Goal: Task Accomplishment & Management: Use online tool/utility

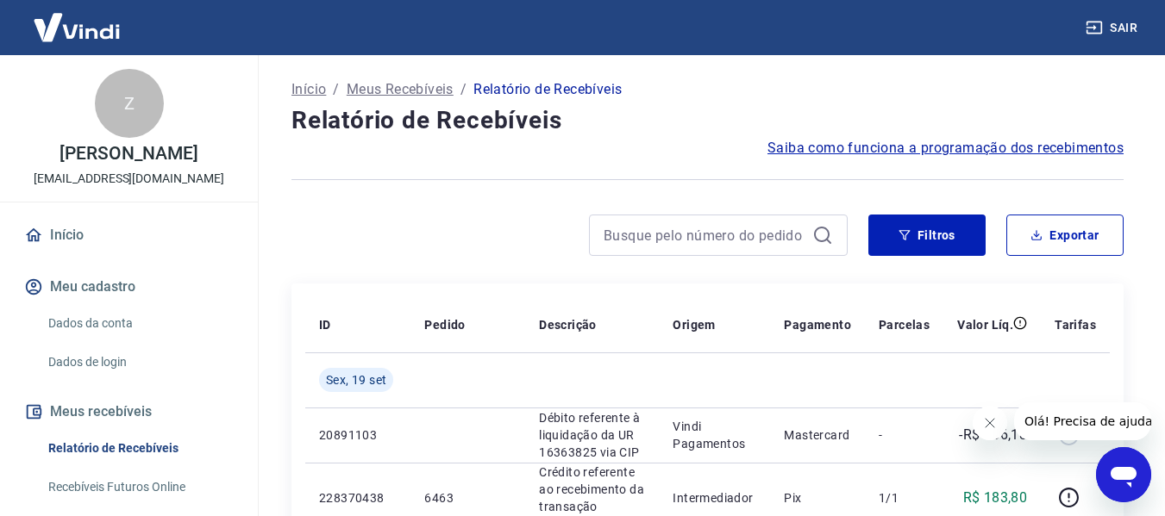
click at [992, 420] on icon "Fechar mensagem da empresa" at bounding box center [989, 423] width 14 height 14
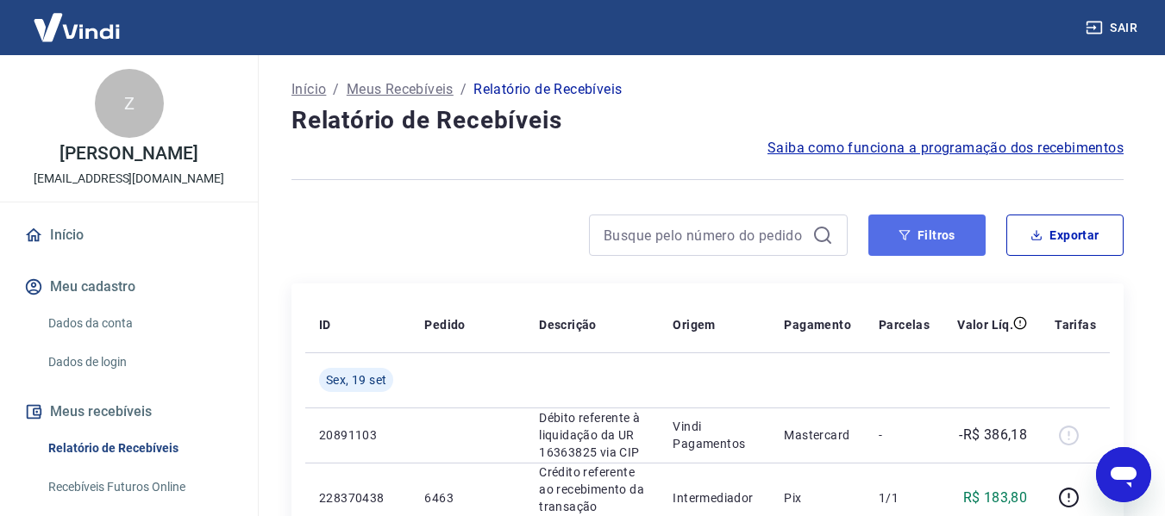
click at [896, 234] on button "Filtros" at bounding box center [926, 235] width 117 height 41
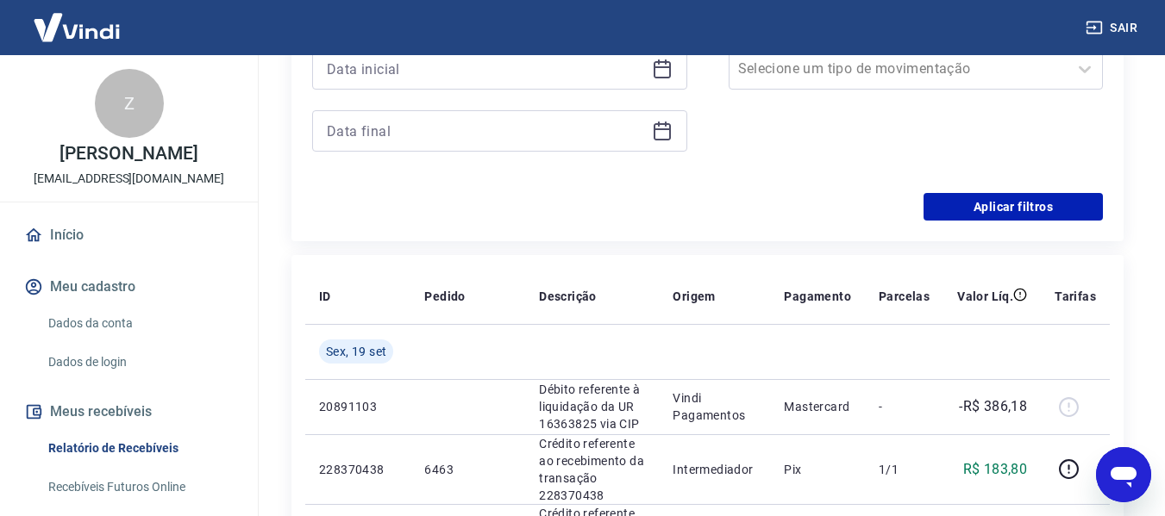
scroll to position [330, 0]
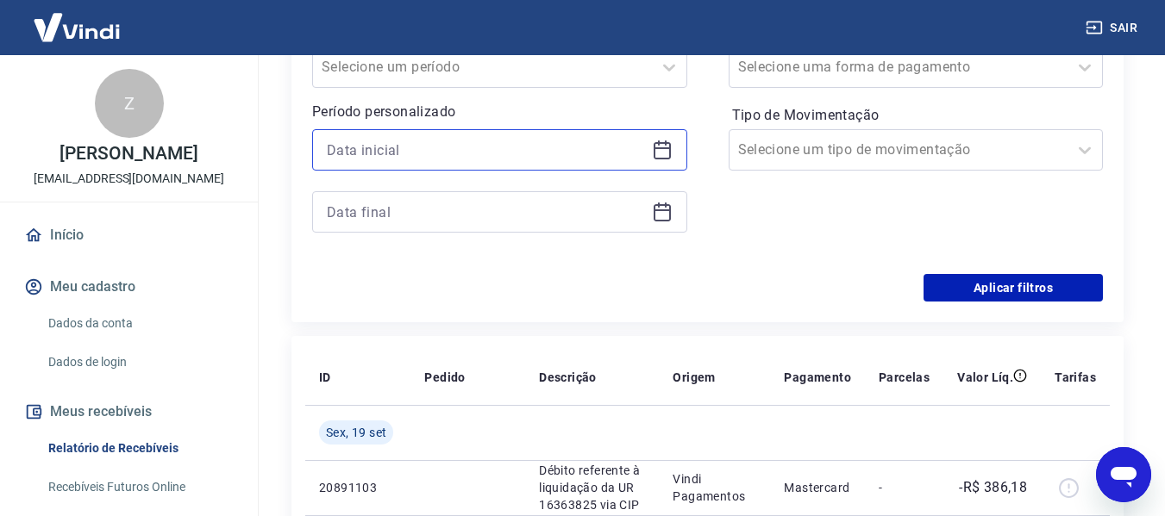
click at [478, 147] on input at bounding box center [486, 150] width 318 height 26
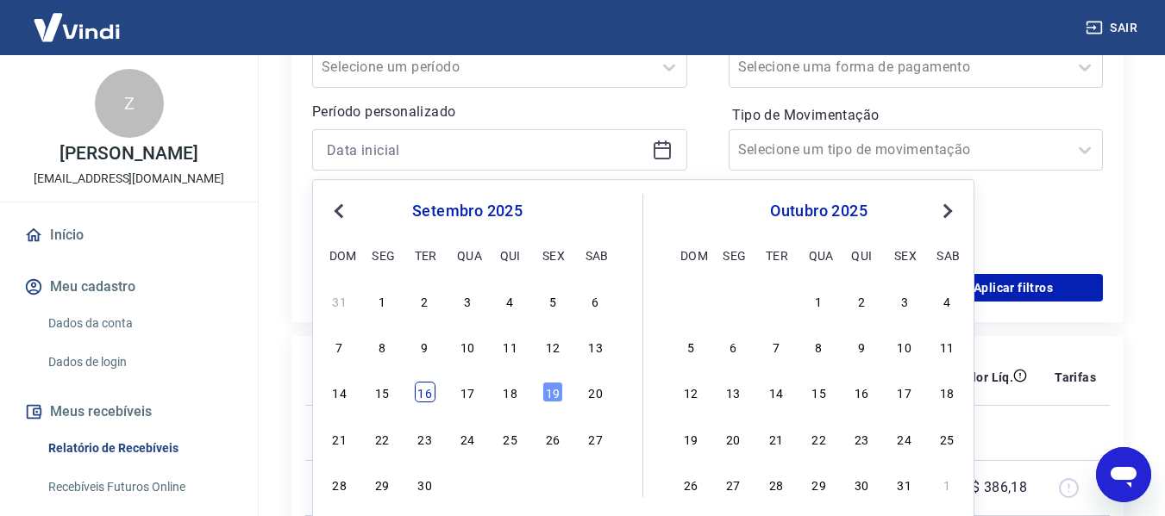
click at [424, 388] on div "16" at bounding box center [425, 392] width 21 height 21
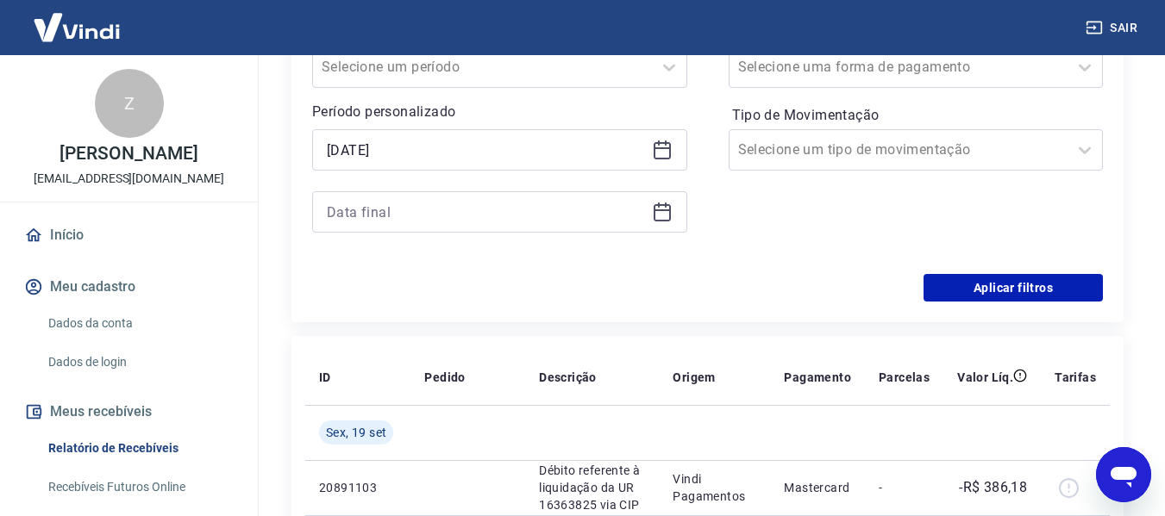
type input "[DATE]"
click at [461, 212] on input at bounding box center [486, 212] width 318 height 26
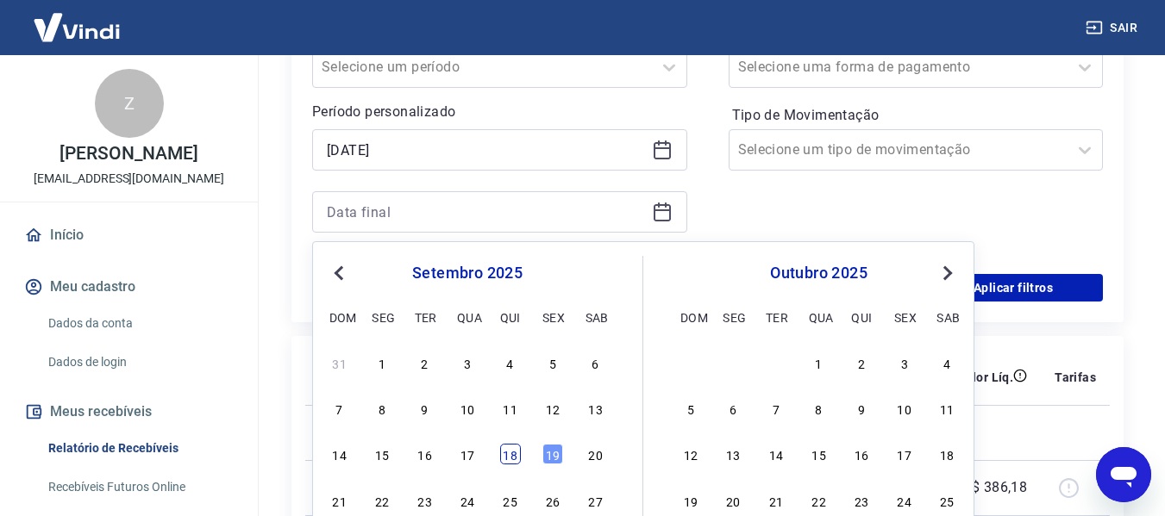
click at [511, 452] on div "18" at bounding box center [510, 454] width 21 height 21
type input "[DATE]"
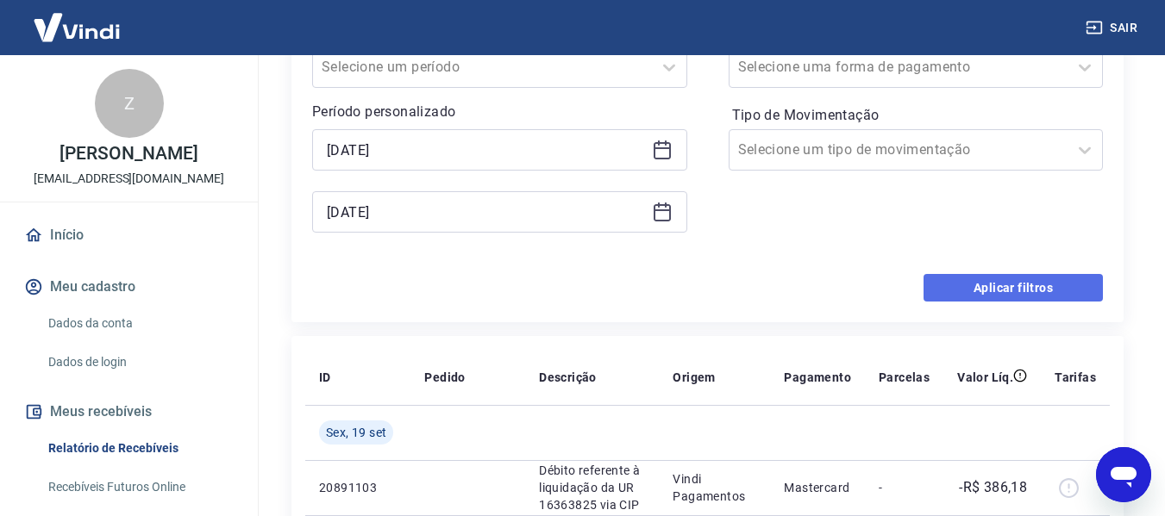
click at [1021, 290] on button "Aplicar filtros" at bounding box center [1012, 288] width 179 height 28
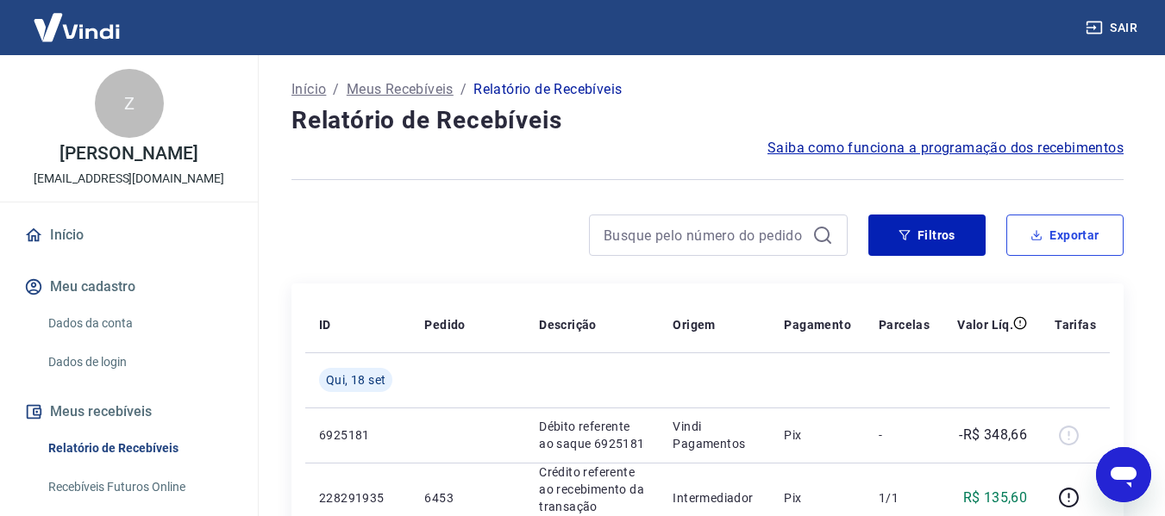
click at [1081, 231] on button "Exportar" at bounding box center [1064, 235] width 117 height 41
type input "[DATE]"
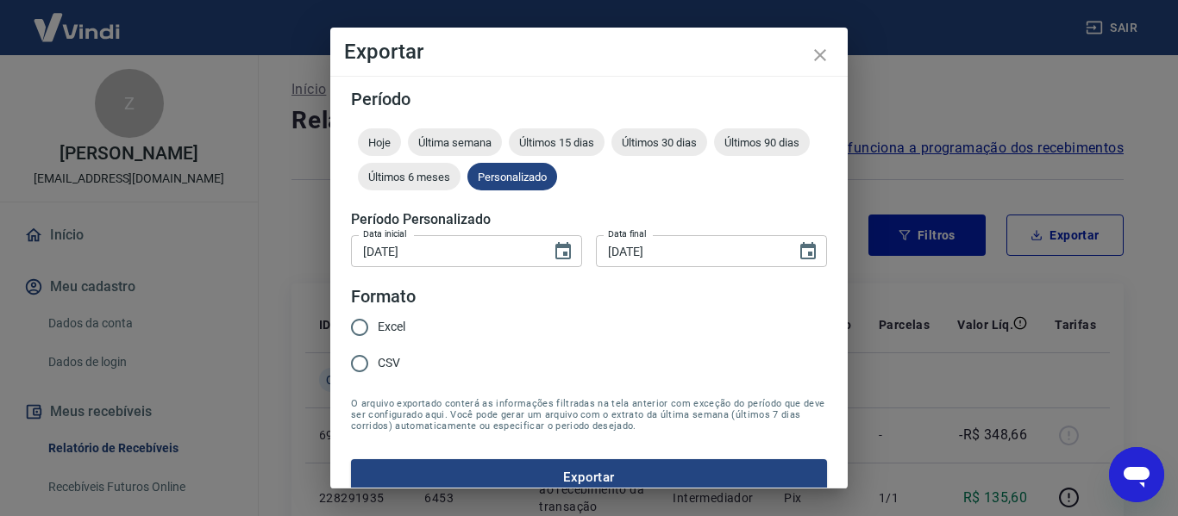
click at [366, 366] on input "CSV" at bounding box center [359, 364] width 36 height 36
radio input "true"
click at [435, 474] on button "Exportar" at bounding box center [589, 478] width 476 height 36
